Goal: Use online tool/utility: Utilize a website feature to perform a specific function

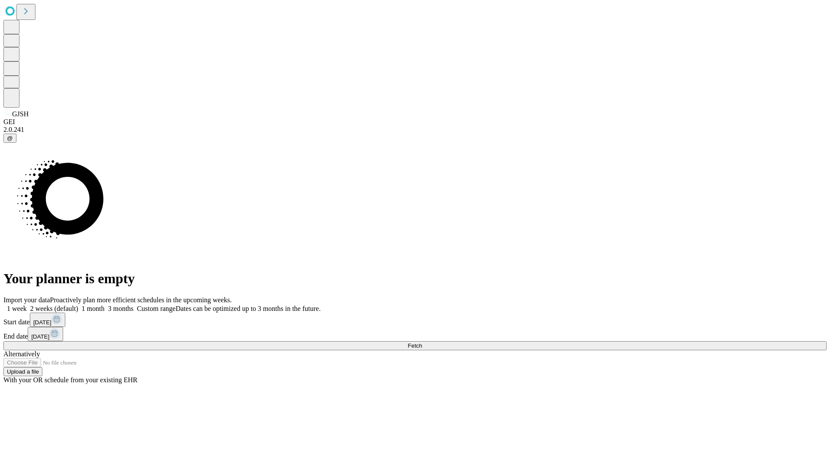
click at [422, 342] on span "Fetch" at bounding box center [415, 345] width 14 height 6
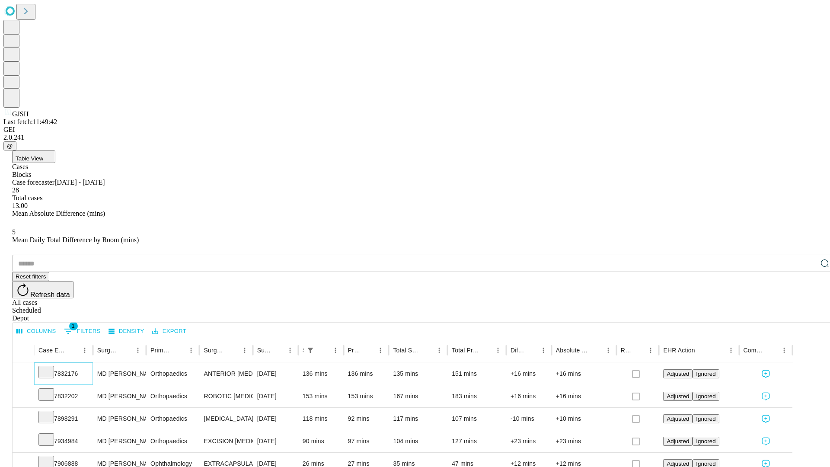
click at [51, 367] on icon at bounding box center [46, 371] width 9 height 9
